Goal: Find specific page/section: Find specific page/section

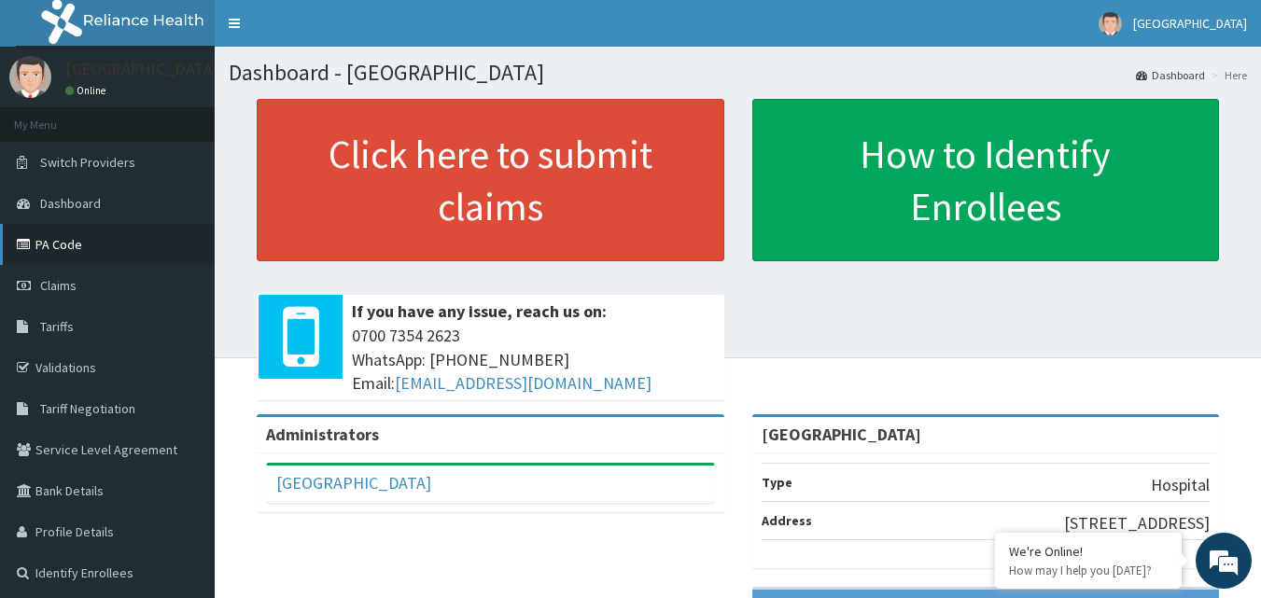
click at [80, 244] on link "PA Code" at bounding box center [107, 244] width 215 height 41
